Goal: Task Accomplishment & Management: Use online tool/utility

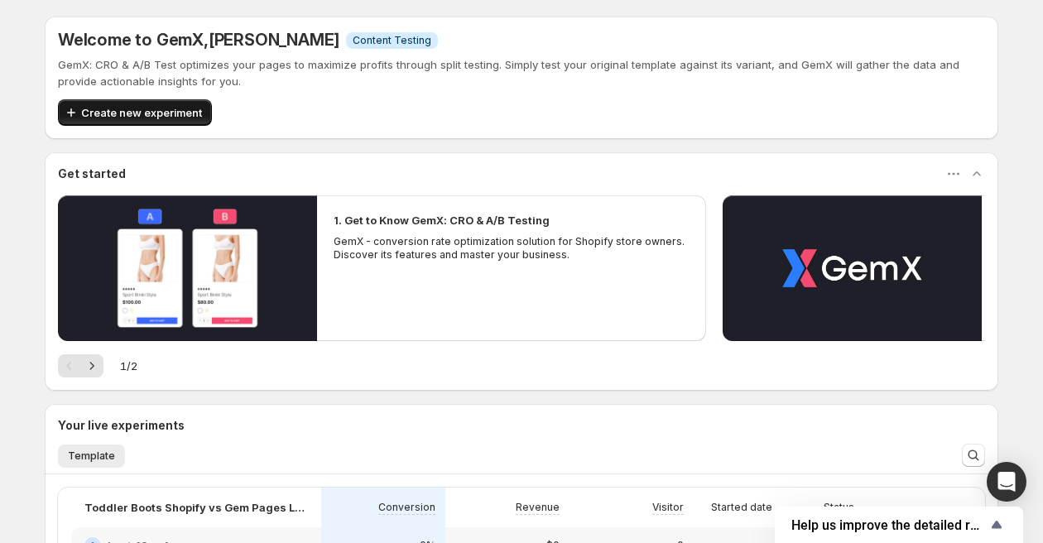
click at [146, 113] on span "Create new experiment" at bounding box center [141, 112] width 121 height 17
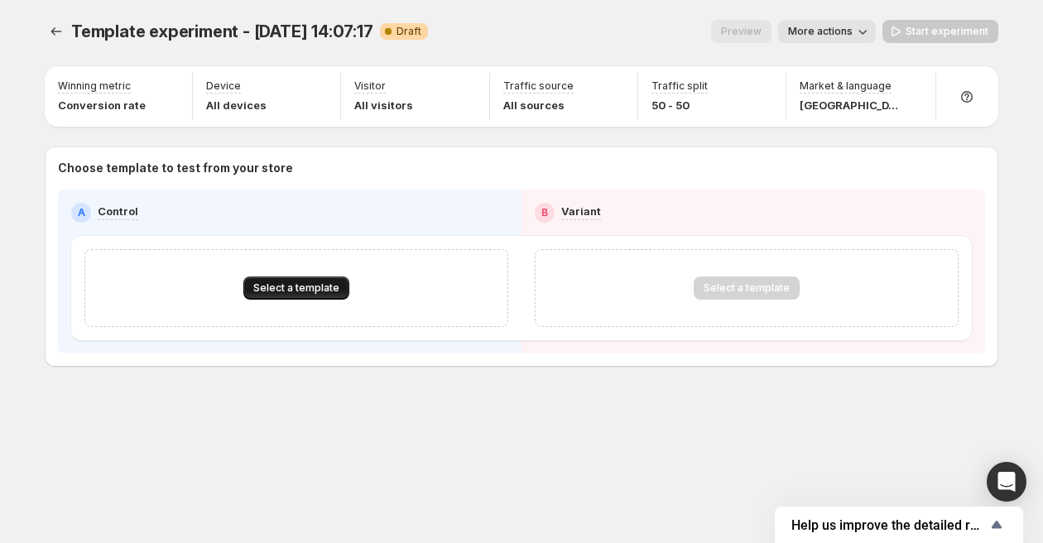
click at [290, 290] on span "Select a template" at bounding box center [296, 287] width 86 height 13
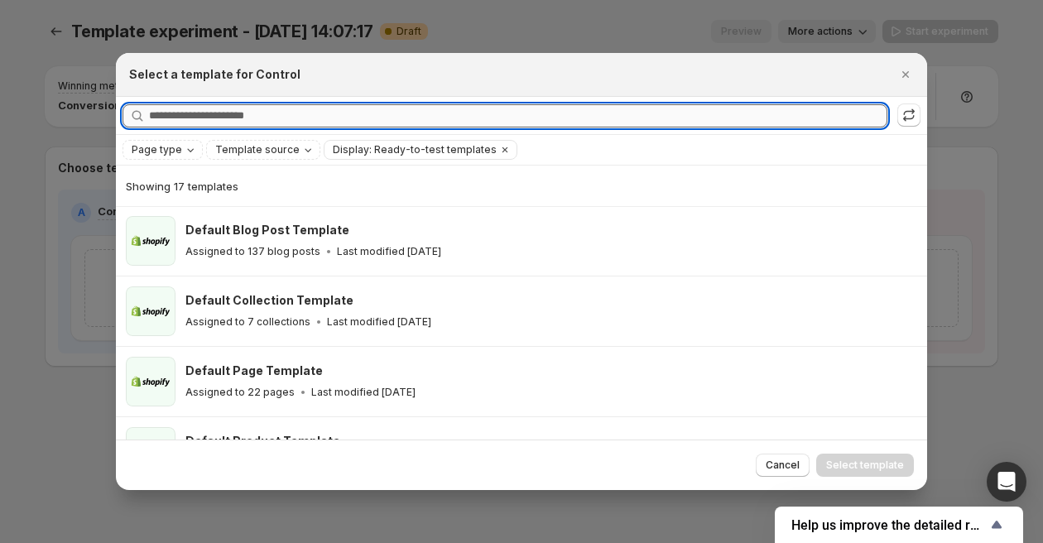
click at [266, 113] on input "Searching all templates" at bounding box center [518, 115] width 738 height 23
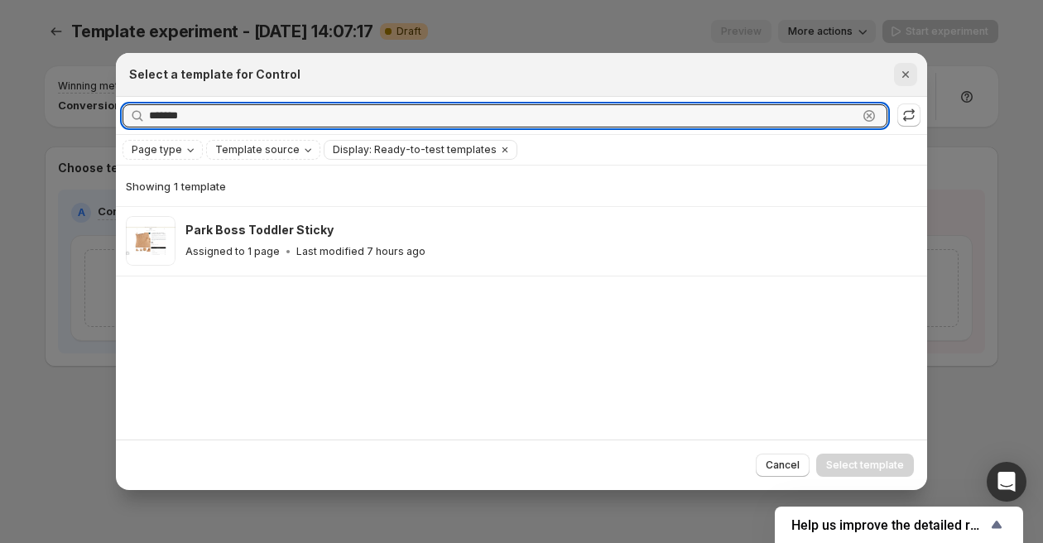
type input "*******"
click at [899, 68] on icon "Close" at bounding box center [905, 74] width 17 height 17
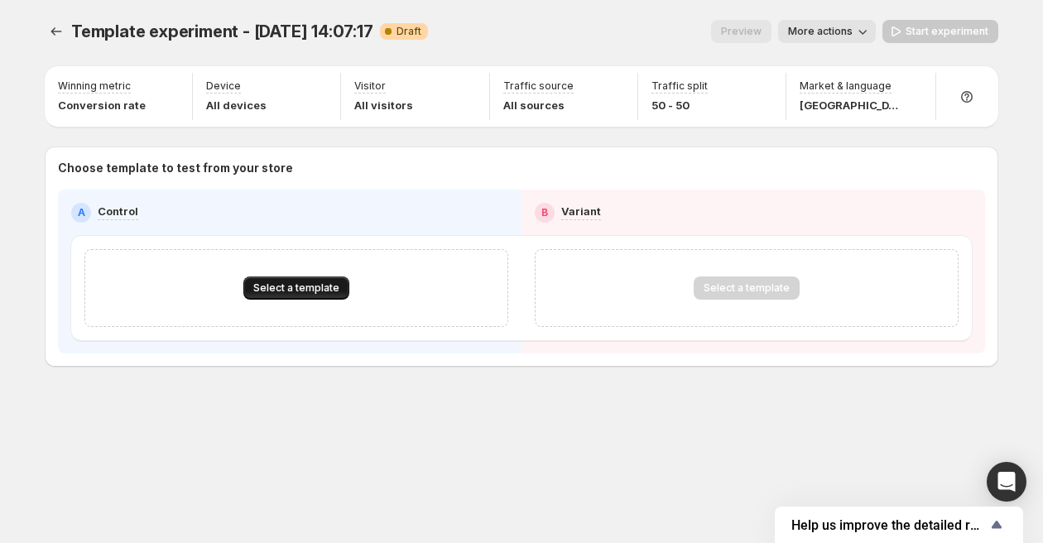
click at [296, 290] on span "Select a template" at bounding box center [296, 287] width 86 height 13
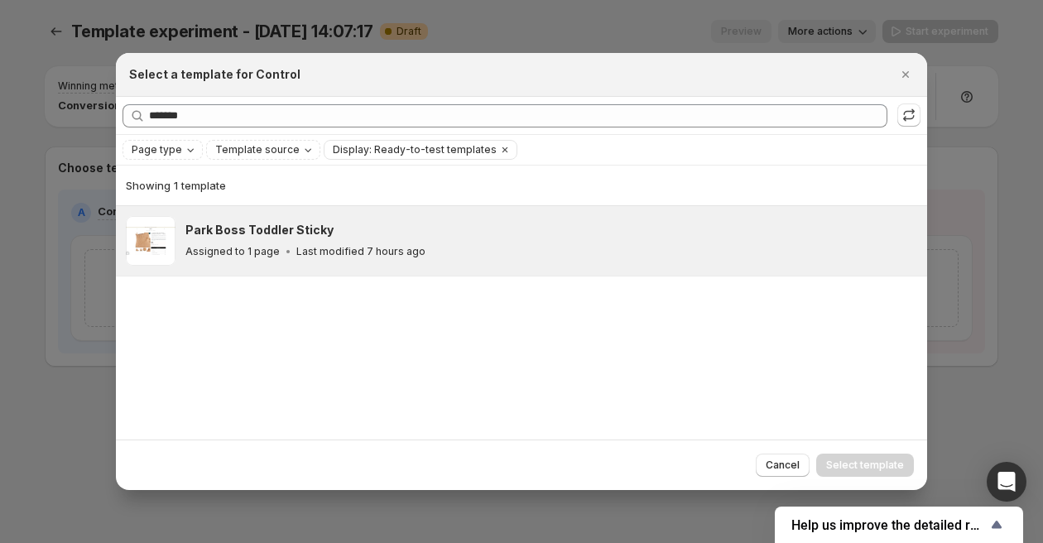
click at [306, 237] on h3 "Park Boss Toddler Sticky" at bounding box center [259, 230] width 148 height 17
click at [832, 462] on span "Select template" at bounding box center [865, 464] width 78 height 13
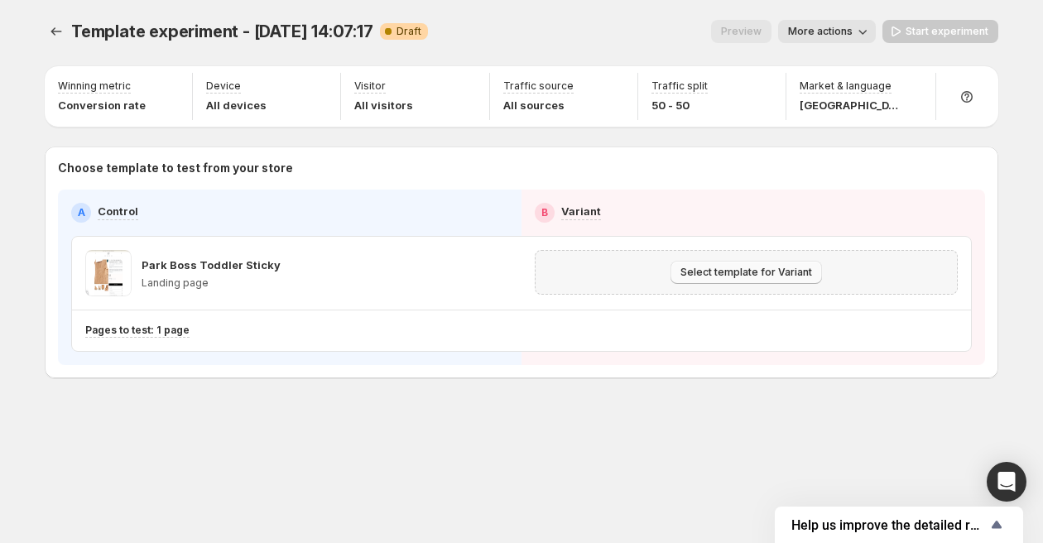
click at [724, 275] on span "Select template for Variant" at bounding box center [746, 272] width 132 height 13
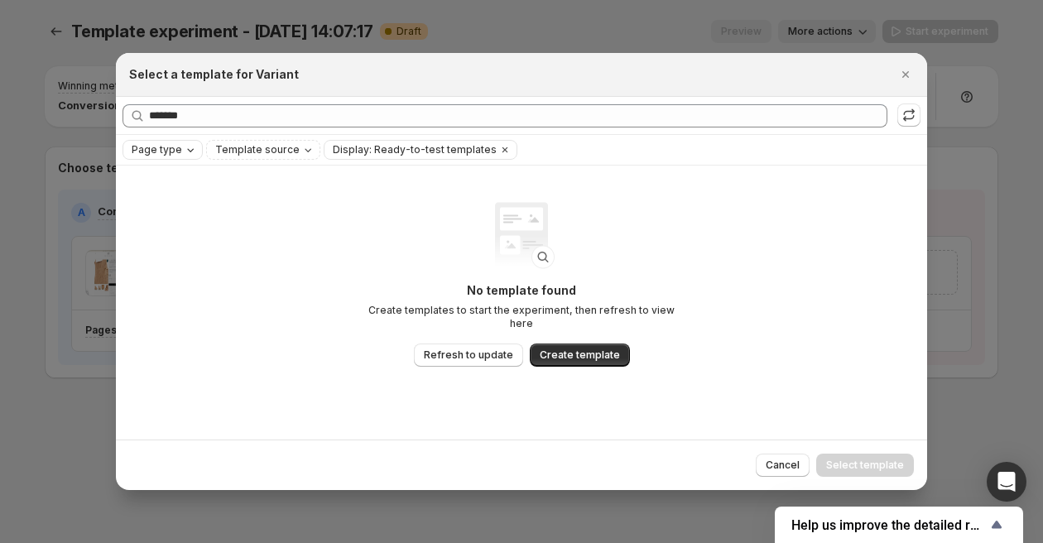
click at [157, 153] on span "Page type" at bounding box center [157, 149] width 50 height 13
click at [175, 181] on span "Landing page" at bounding box center [189, 182] width 71 height 13
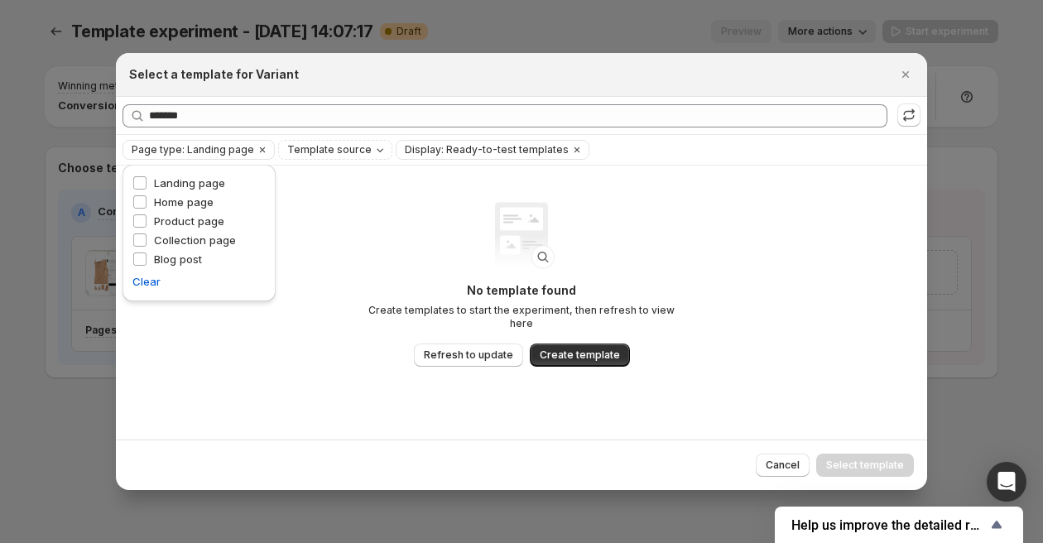
click at [500, 223] on img ":r2q:" at bounding box center [521, 235] width 66 height 67
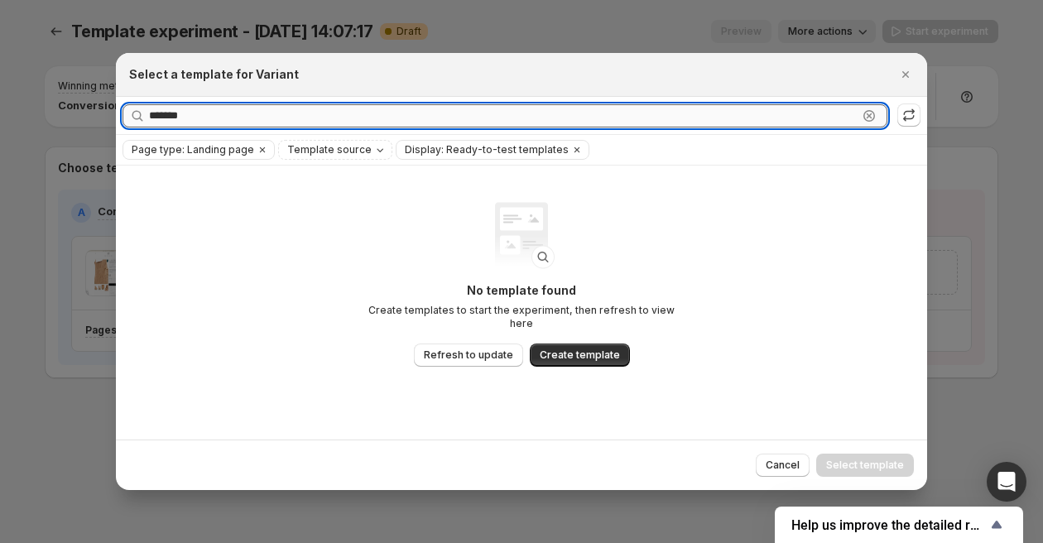
click at [751, 107] on input "*******" at bounding box center [503, 115] width 708 height 23
type input "*"
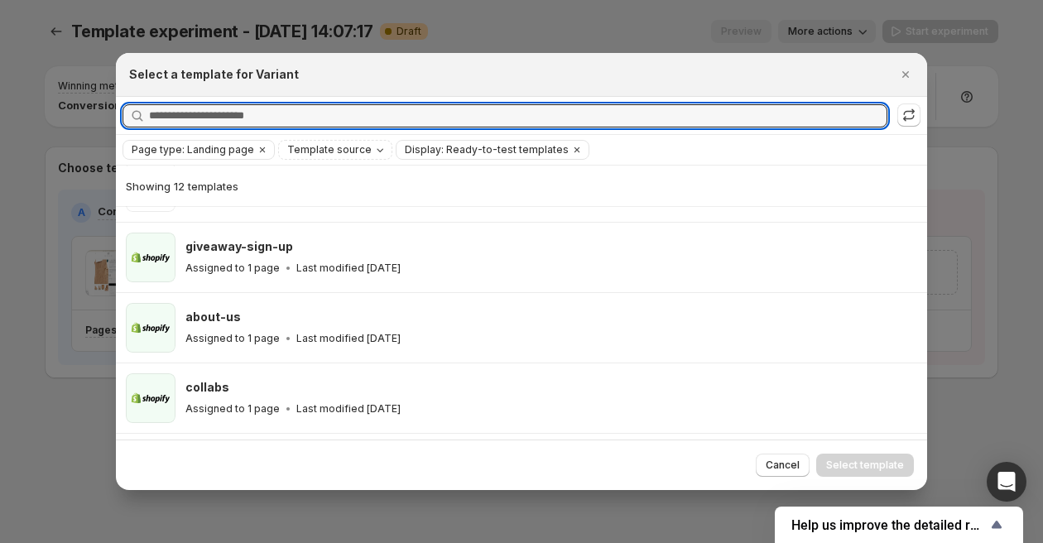
scroll to position [200, 0]
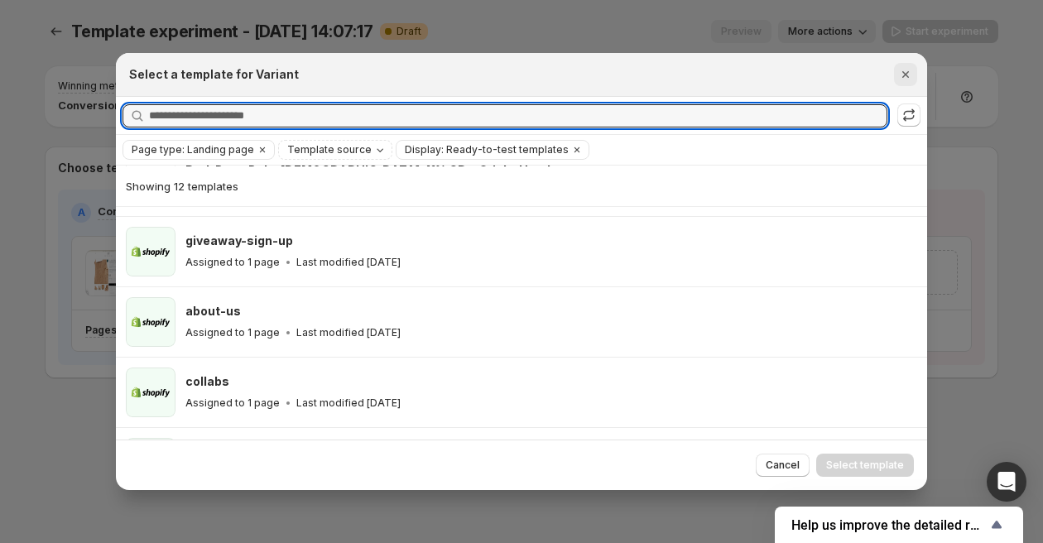
click at [903, 67] on icon "Close" at bounding box center [905, 74] width 17 height 17
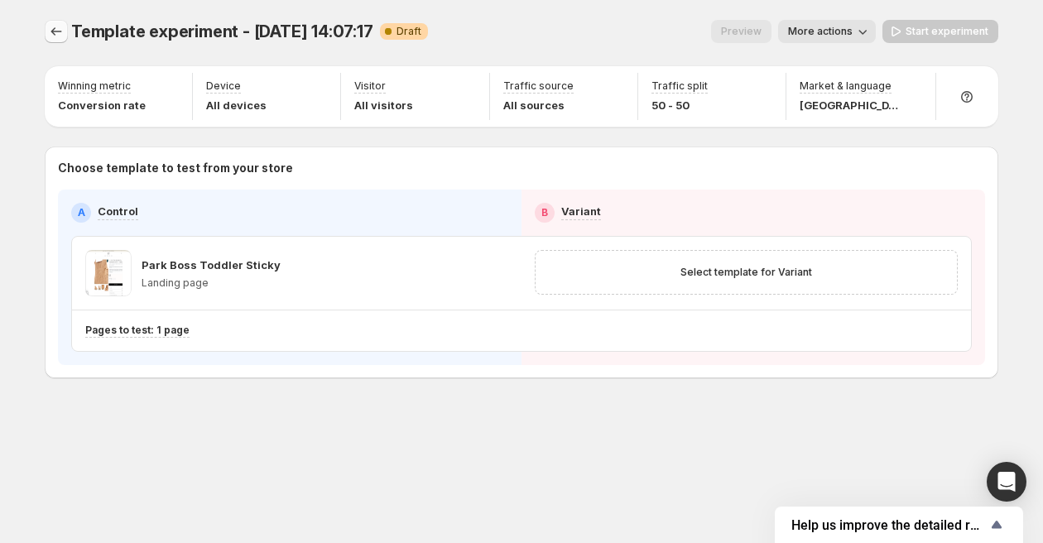
click at [54, 31] on icon "Experiments" at bounding box center [56, 31] width 17 height 17
